Goal: Task Accomplishment & Management: Manage account settings

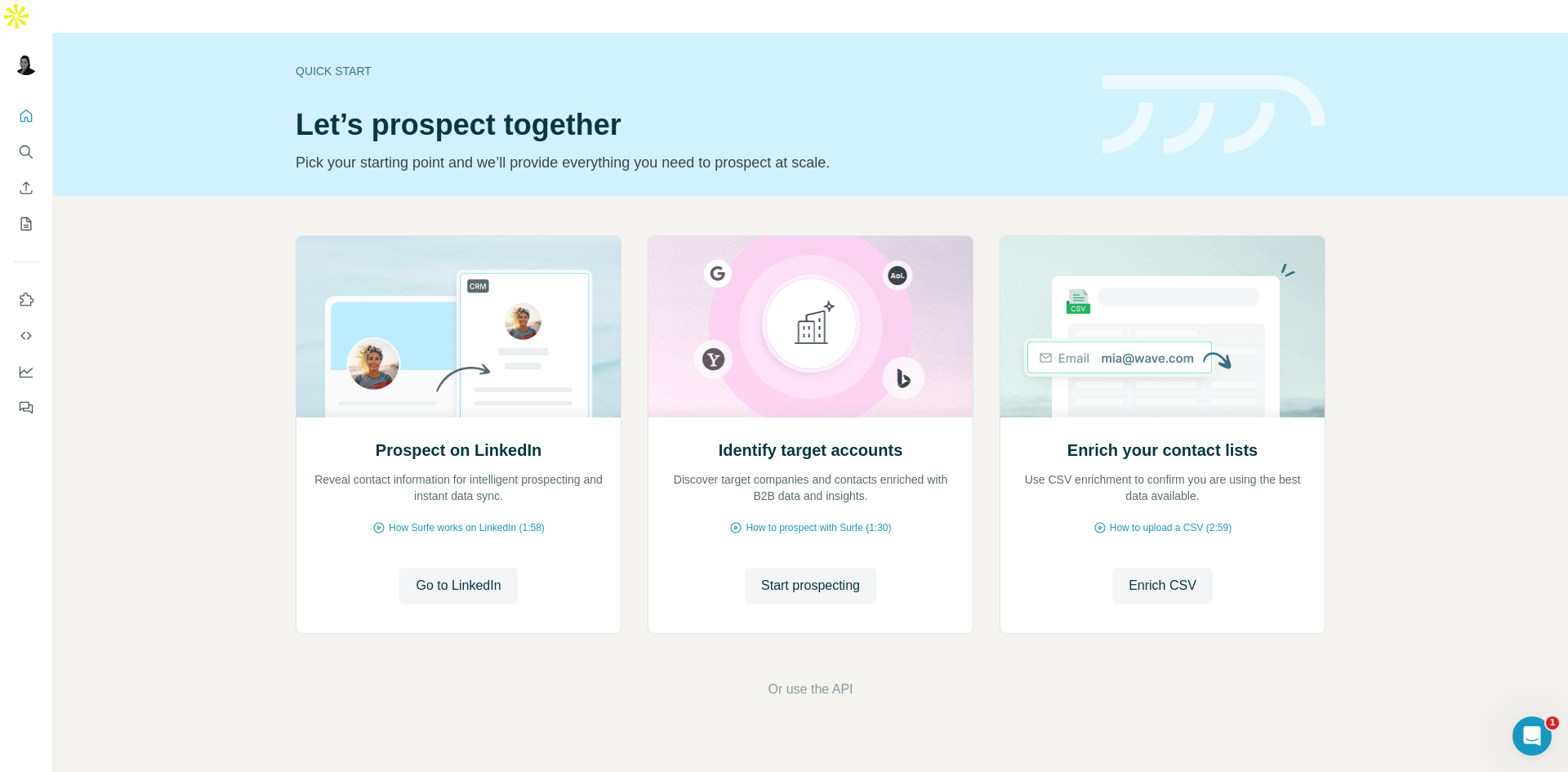
drag, startPoint x: 0, startPoint y: 0, endPoint x: 384, endPoint y: 665, distance: 767.9
click at [384, 679] on footer "Or use the API" at bounding box center [810, 689] width 1424 height 19
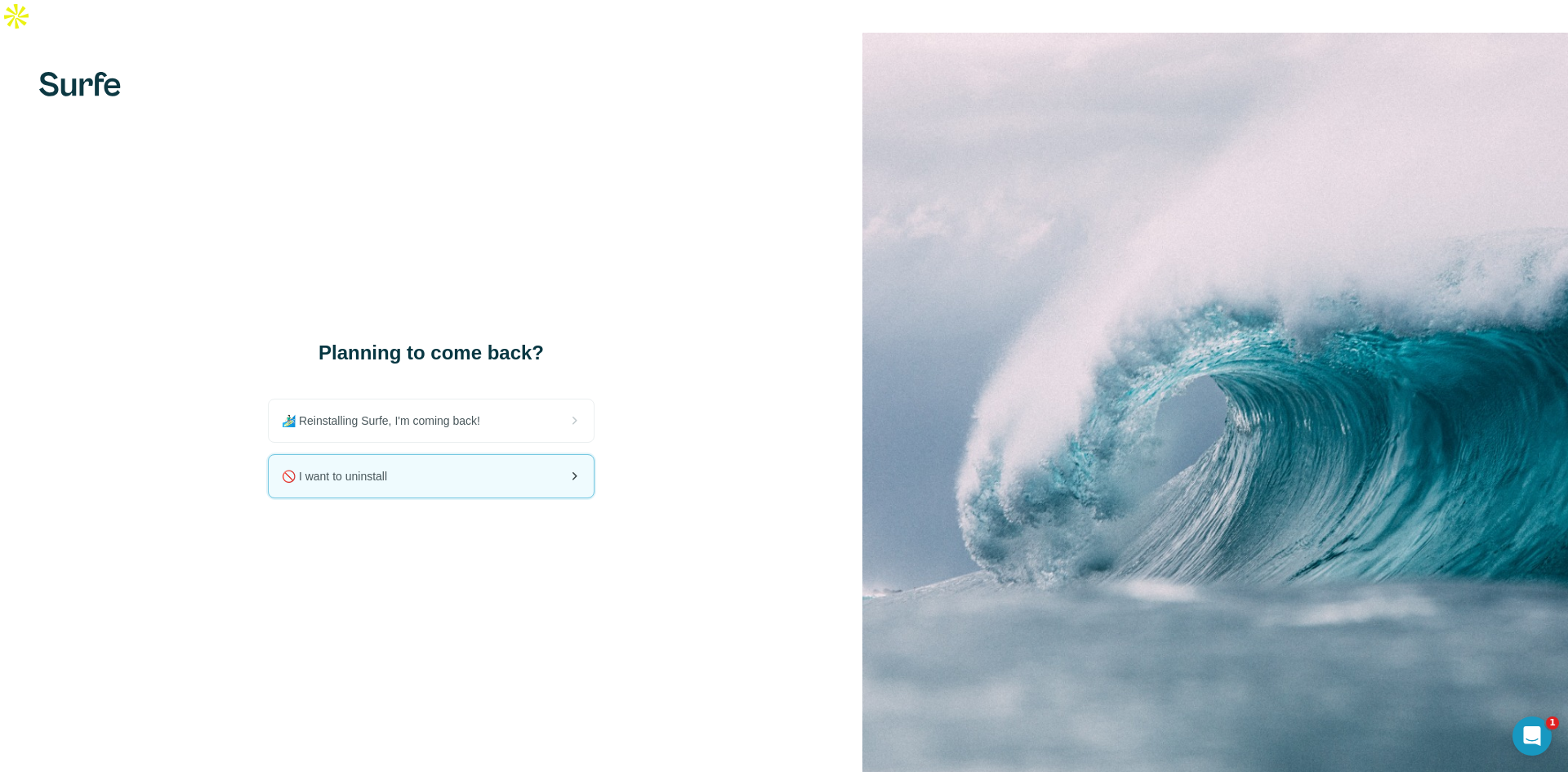
click at [431, 455] on div "🚫 I want to uninstall" at bounding box center [431, 476] width 325 height 42
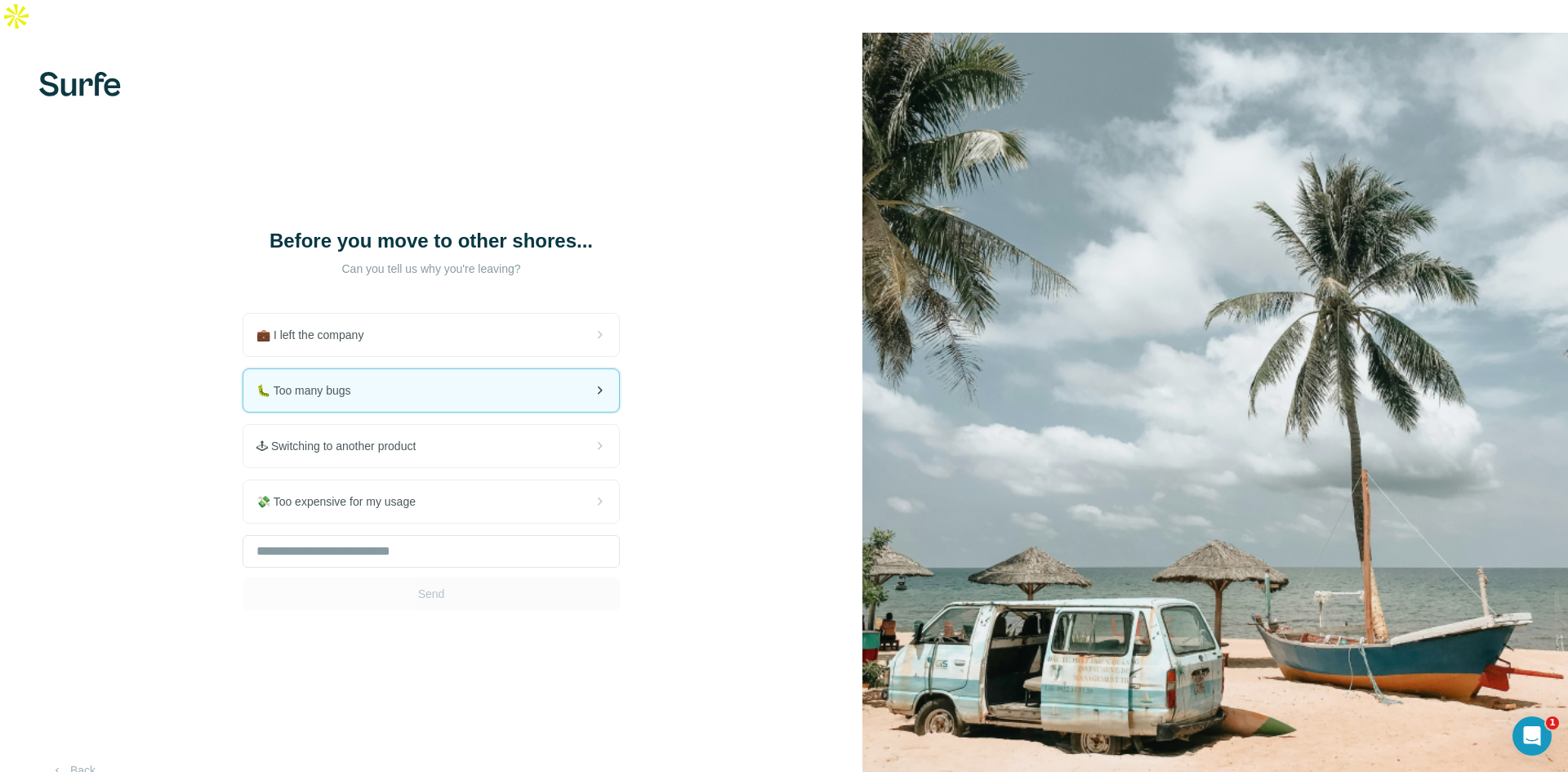
click at [433, 369] on div "🐛 Too many bugs" at bounding box center [431, 390] width 375 height 42
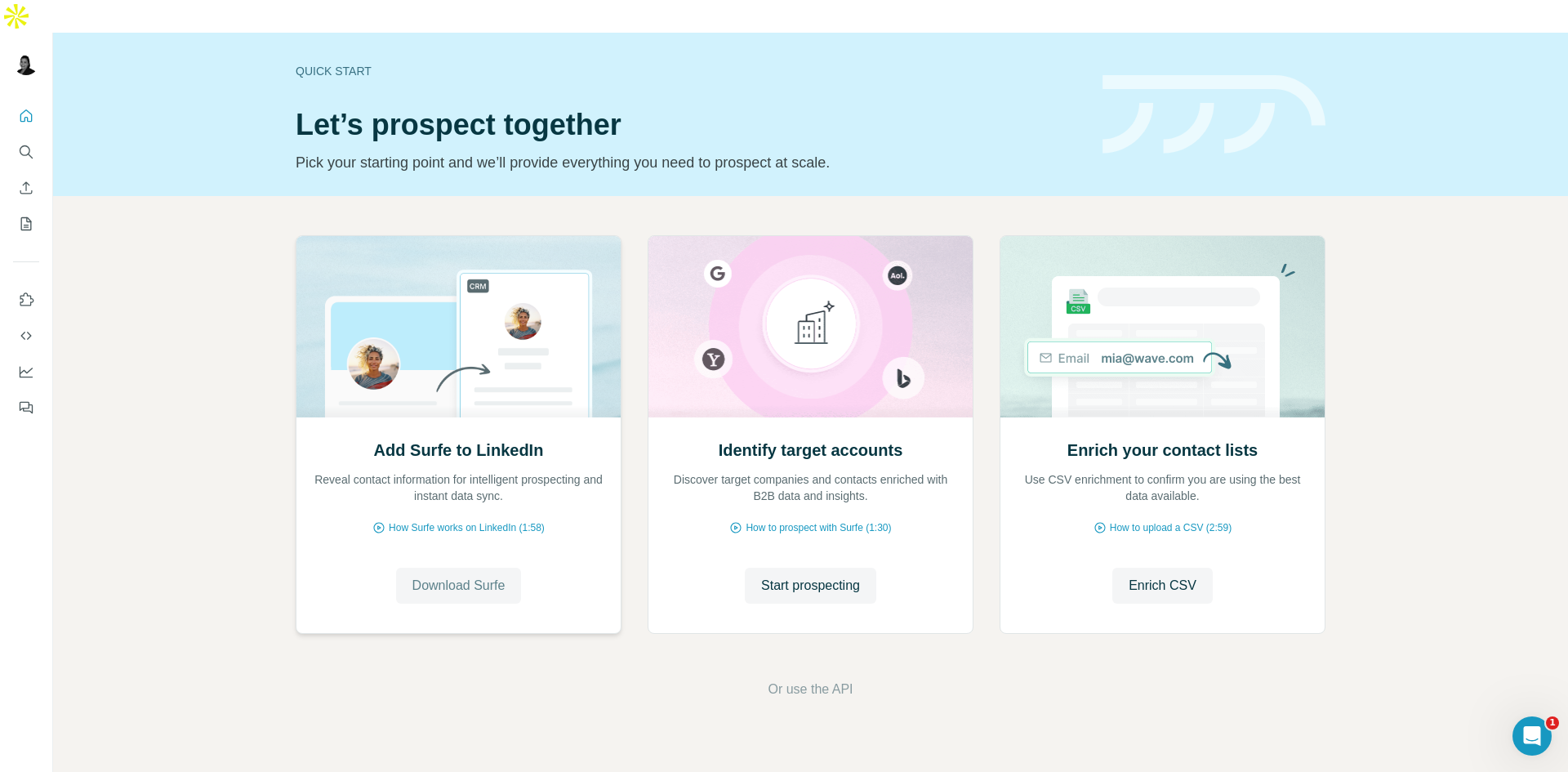
click at [467, 576] on span "Download Surfe" at bounding box center [459, 586] width 93 height 19
click at [26, 108] on icon "Quick start" at bounding box center [26, 115] width 17 height 17
click at [721, 108] on h1 "Let’s prospect together" at bounding box center [690, 124] width 788 height 33
click at [26, 108] on icon "Quick start" at bounding box center [26, 115] width 17 height 17
click at [24, 145] on icon "Search" at bounding box center [25, 151] width 11 height 11
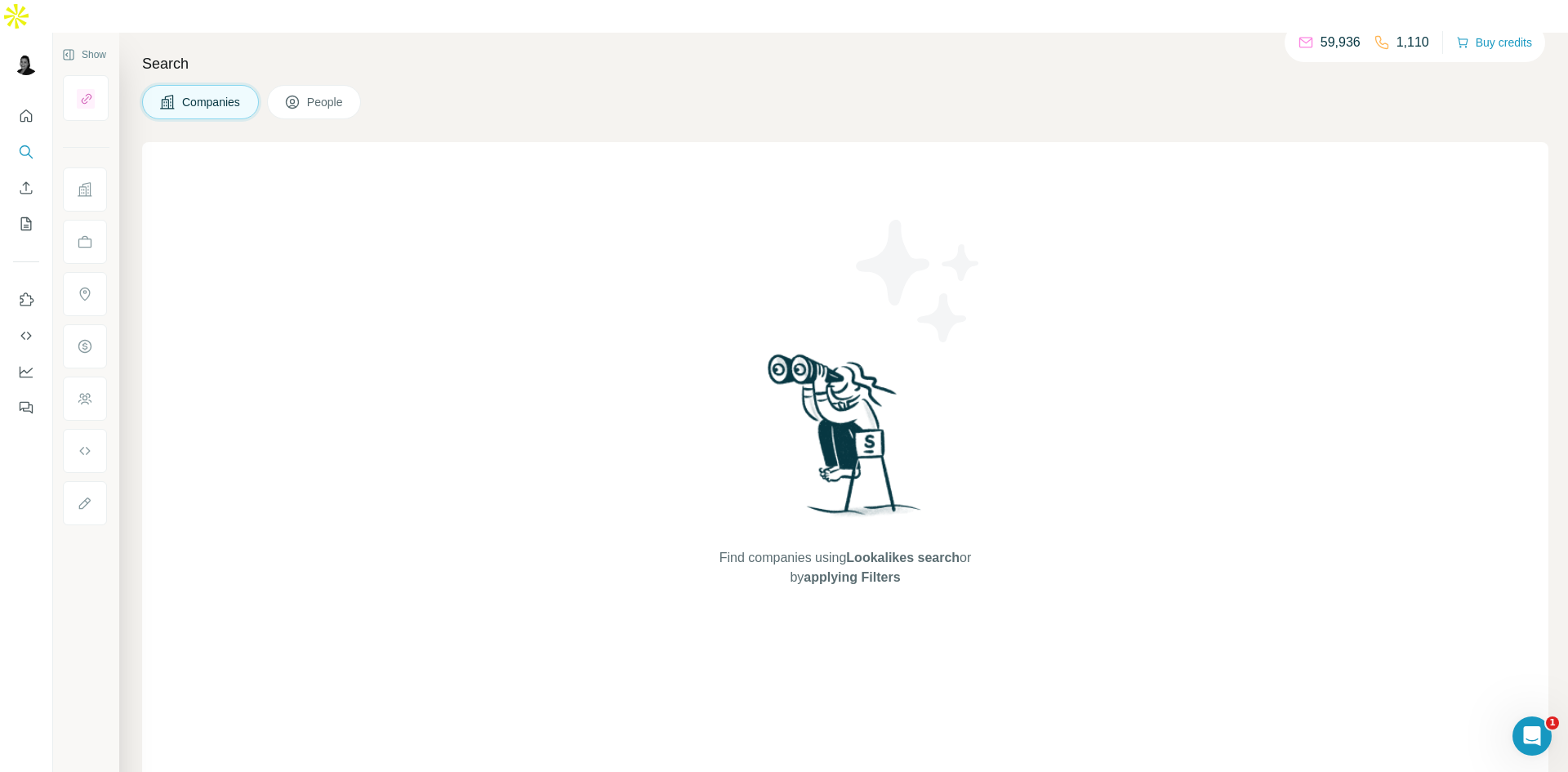
click at [321, 94] on span "People" at bounding box center [326, 102] width 38 height 17
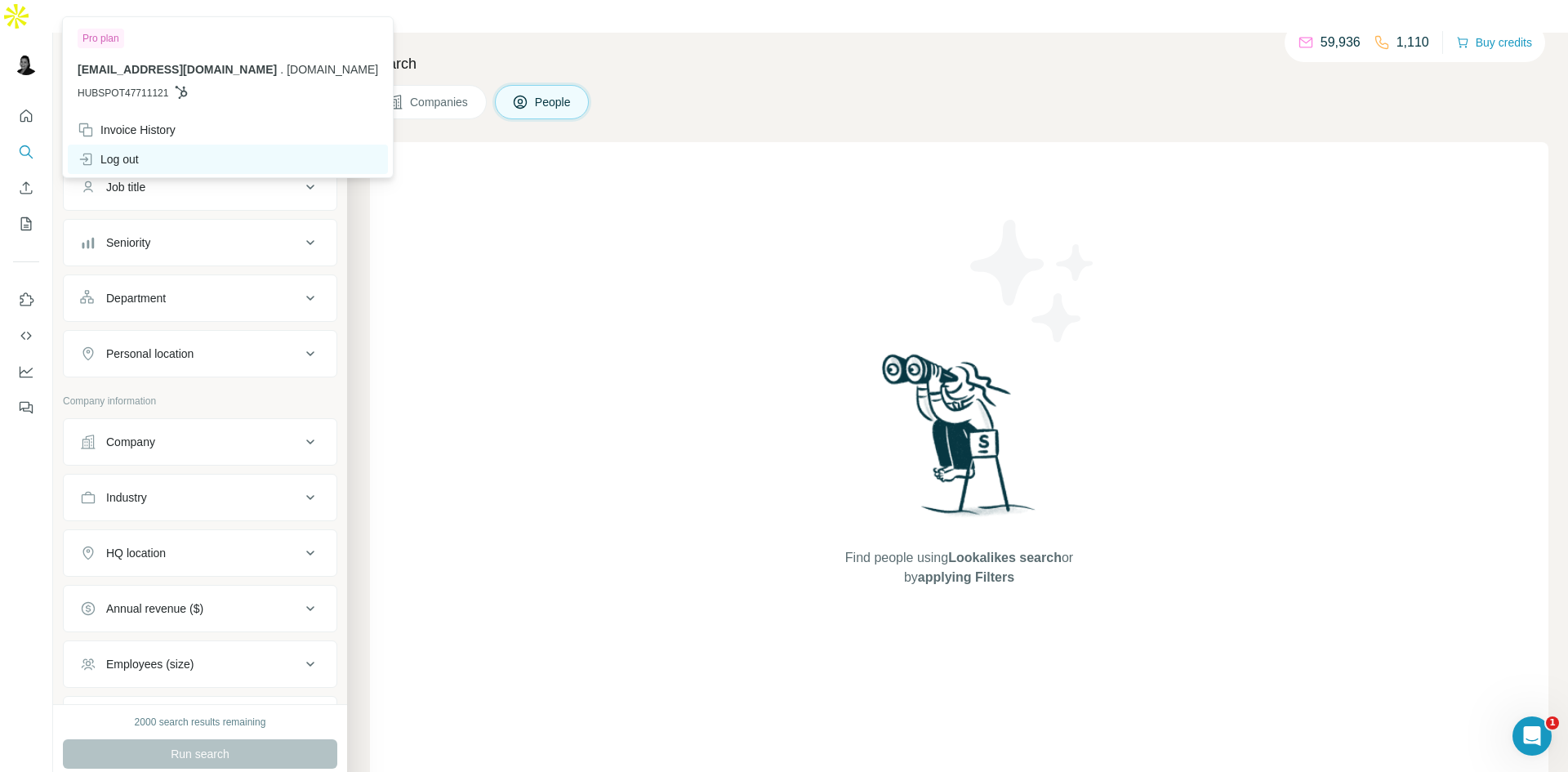
click at [117, 157] on div "Log out" at bounding box center [108, 159] width 62 height 17
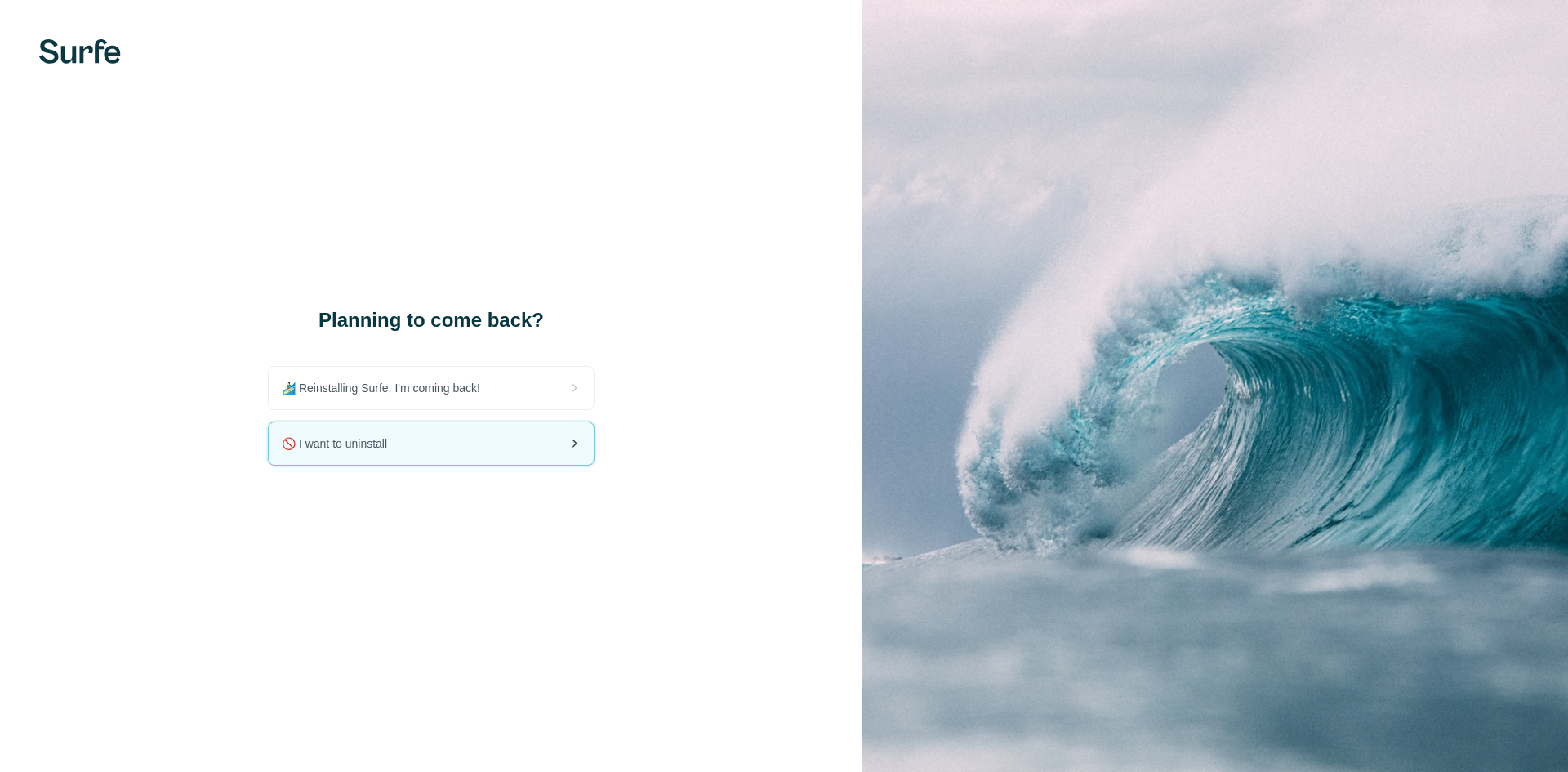
click at [364, 447] on span "🚫 I want to uninstall" at bounding box center [341, 443] width 118 height 17
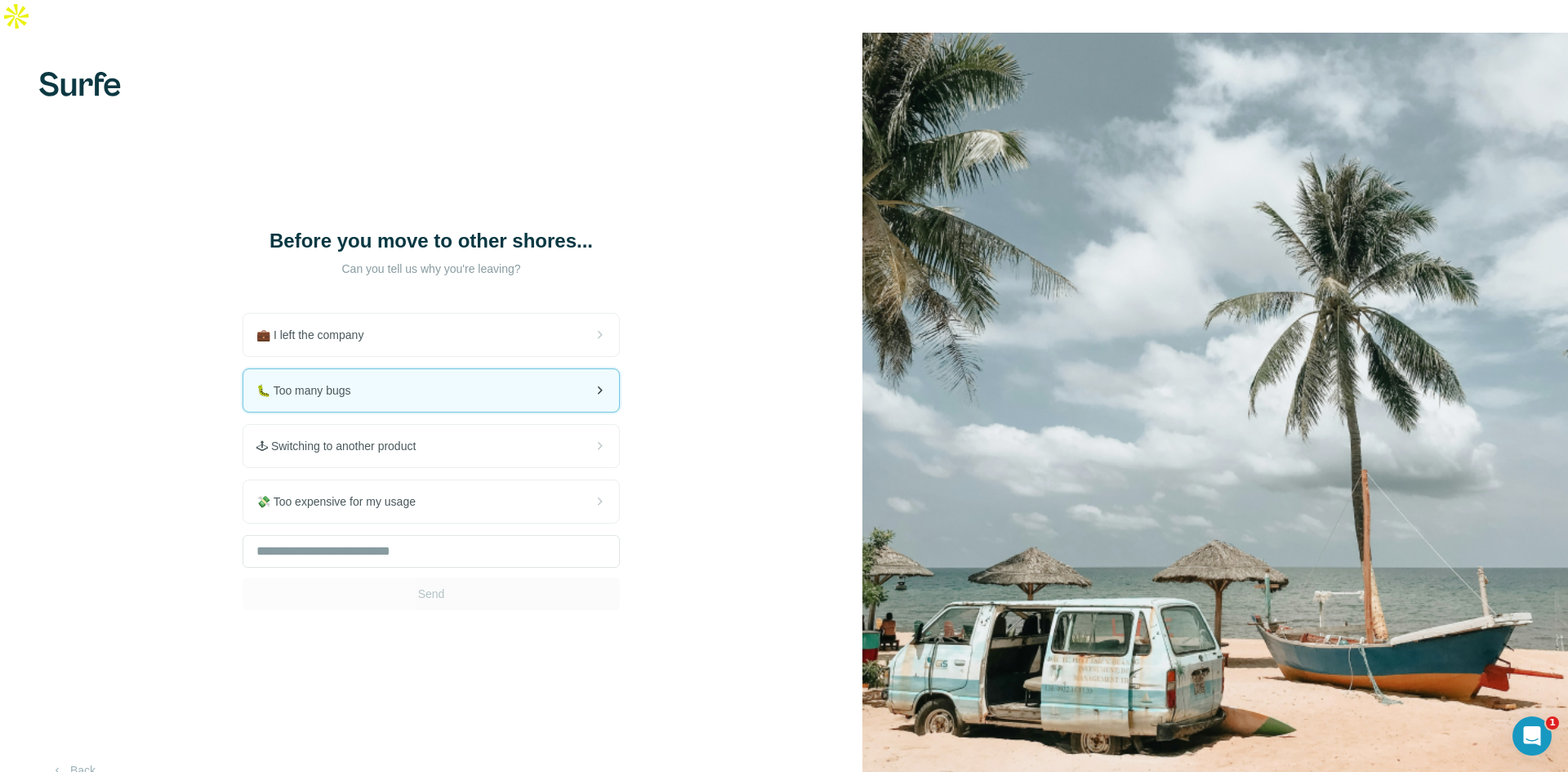
click at [481, 369] on div "🐛 Too many bugs" at bounding box center [431, 390] width 375 height 42
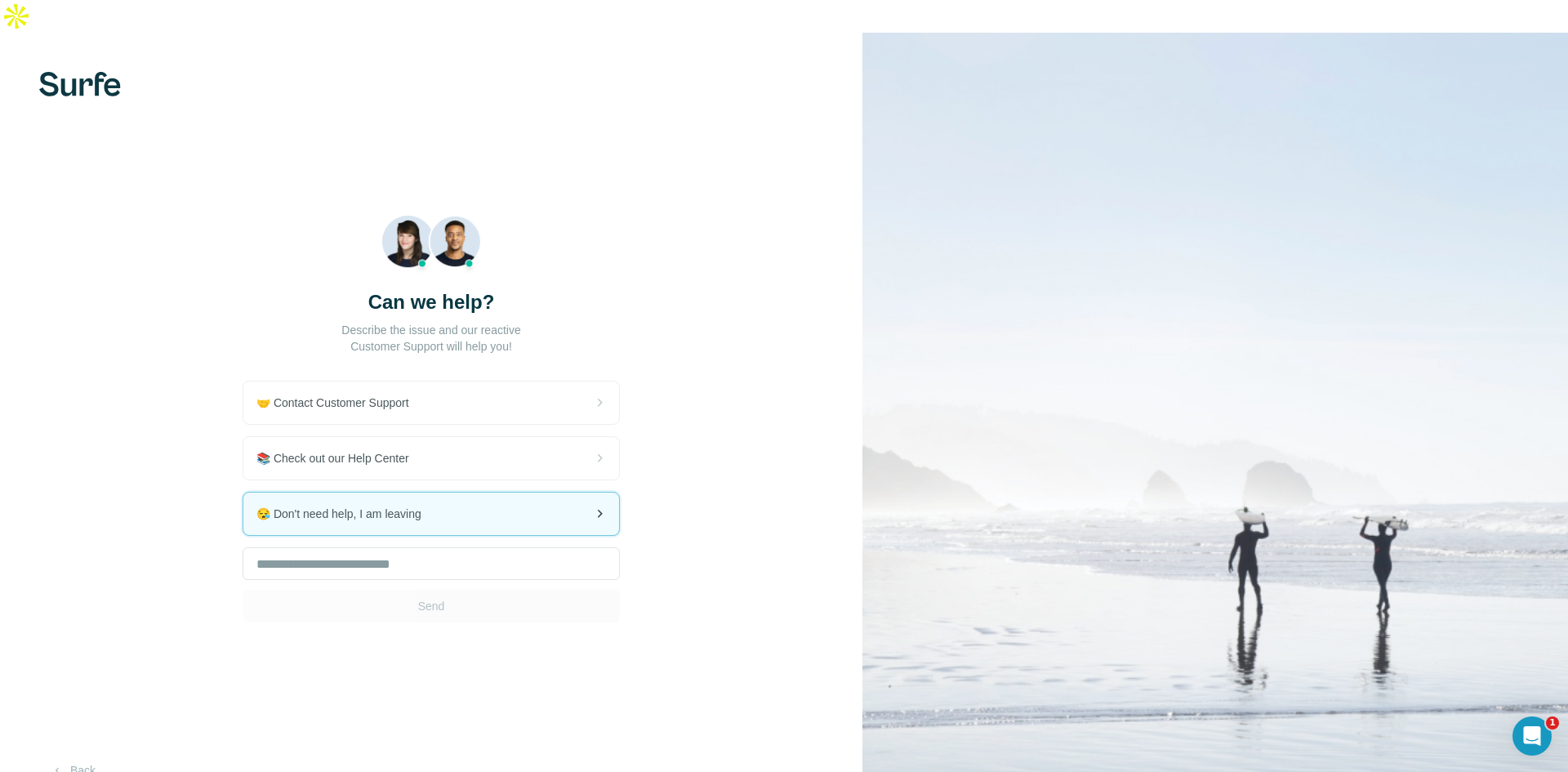
click at [476, 493] on div "😪 Don't need help, I am leaving" at bounding box center [431, 514] width 375 height 42
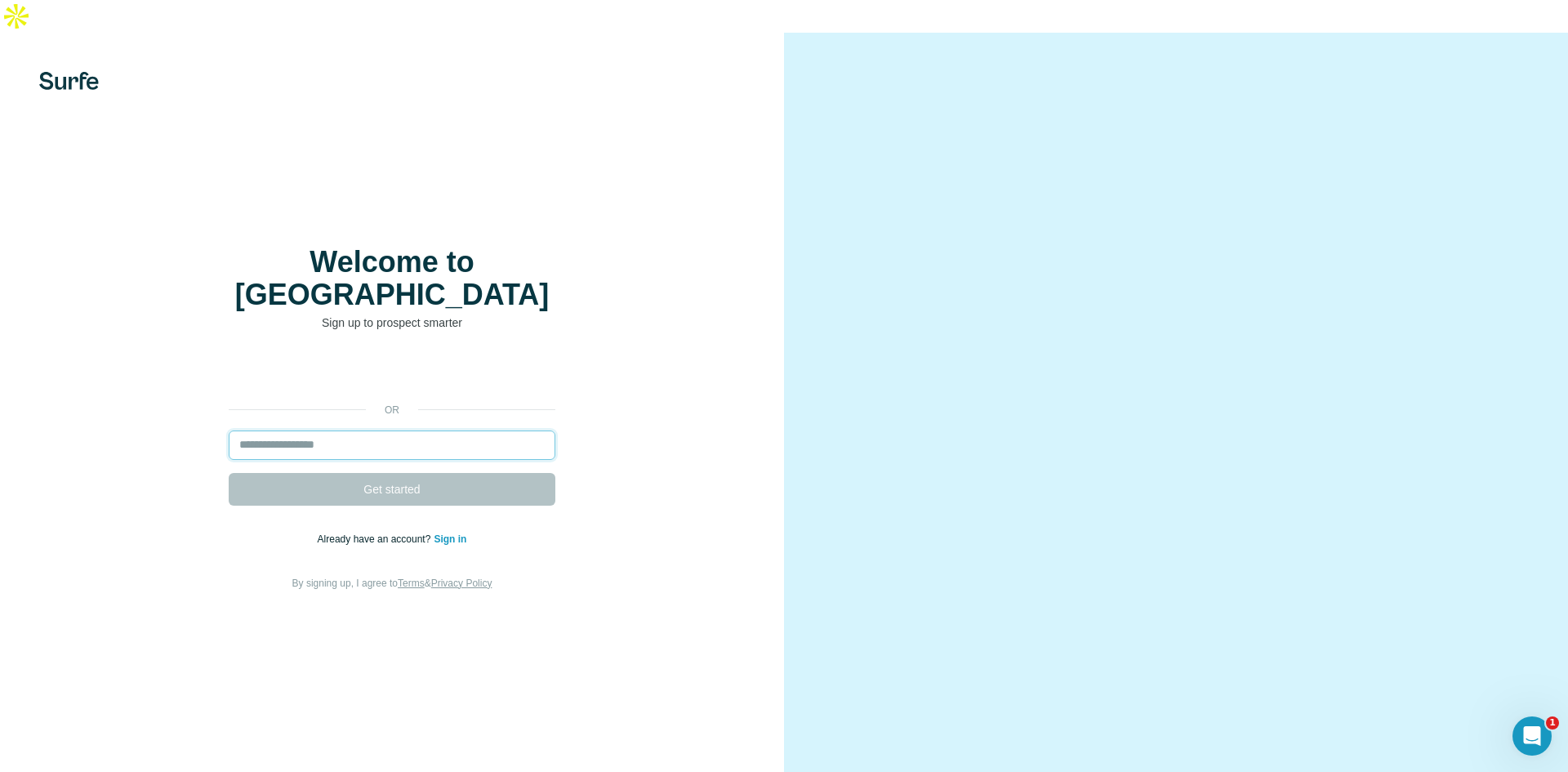
click at [312, 431] on input "email" at bounding box center [392, 445] width 327 height 29
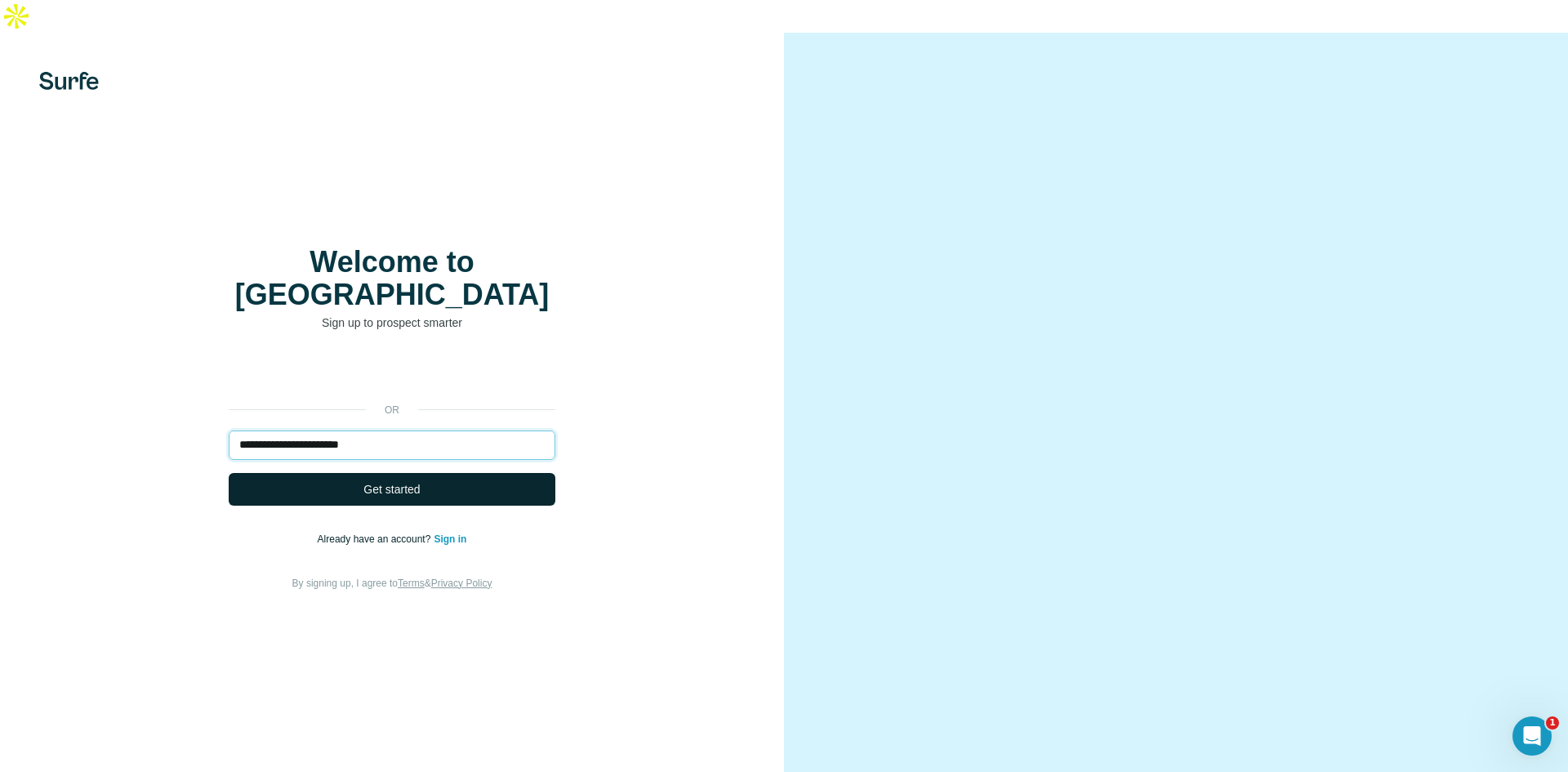
type input "**********"
click at [374, 481] on span "Get started" at bounding box center [392, 489] width 56 height 17
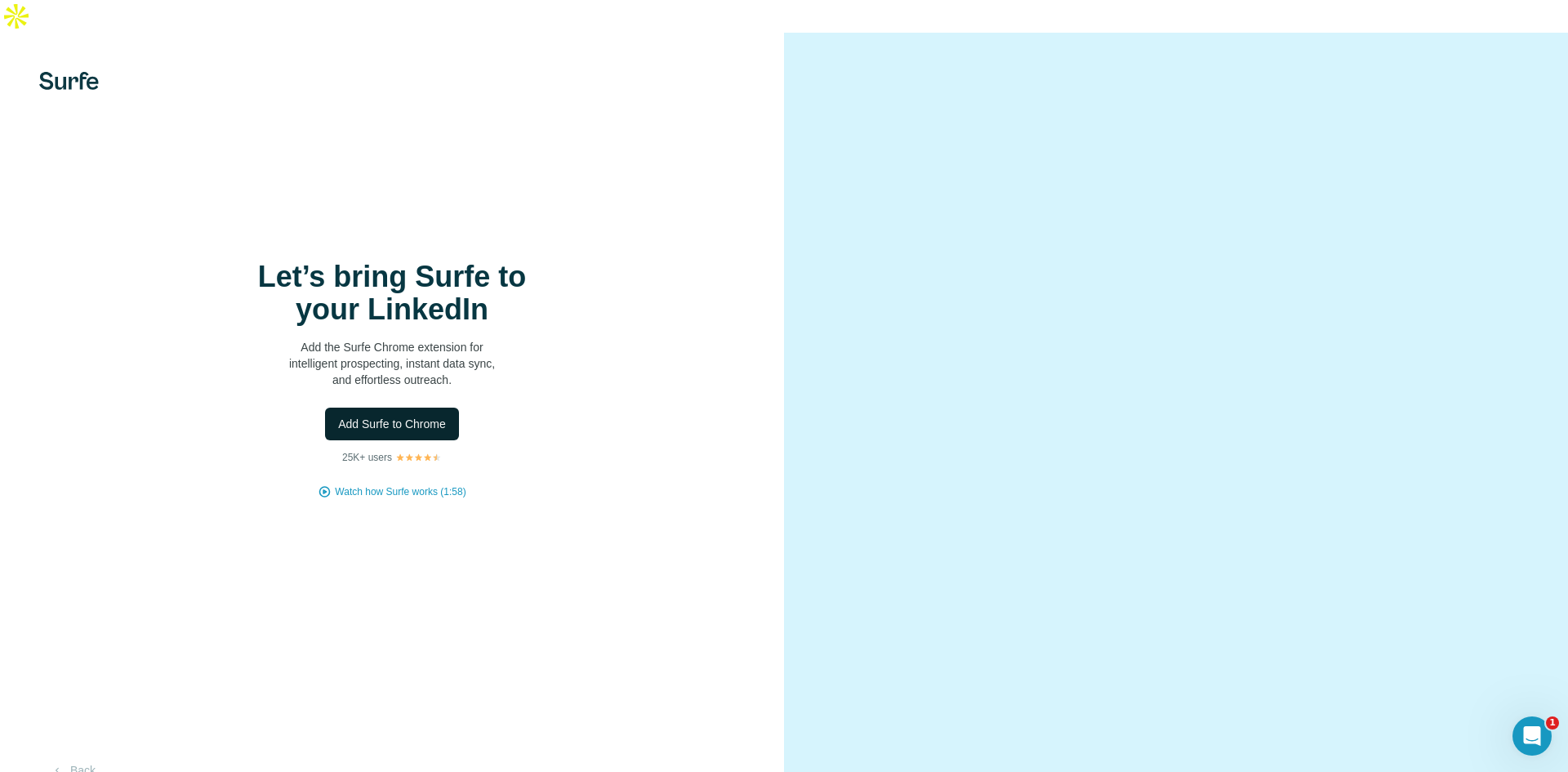
click at [410, 416] on span "Add Surfe to Chrome" at bounding box center [392, 424] width 107 height 17
